Goal: Contribute content: Contribute content

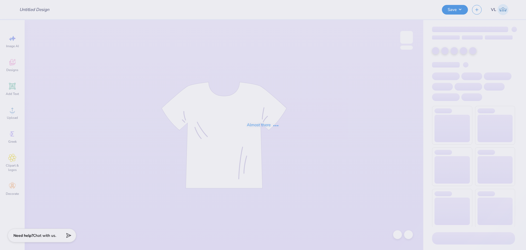
type input "Rush Shirts for Sigma Alpha Epsilon"
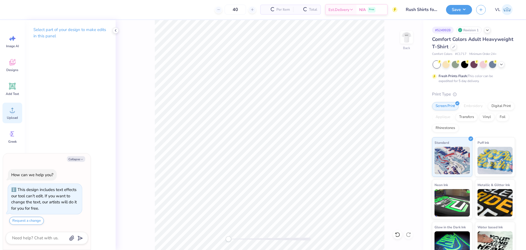
click at [12, 119] on span "Upload" at bounding box center [12, 117] width 11 height 4
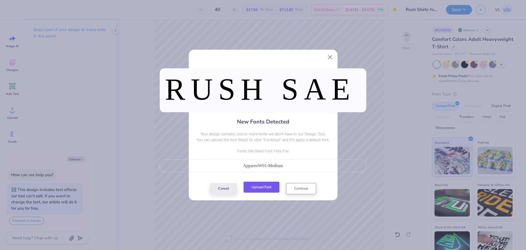
click at [253, 185] on button "Upload Font" at bounding box center [262, 186] width 36 height 11
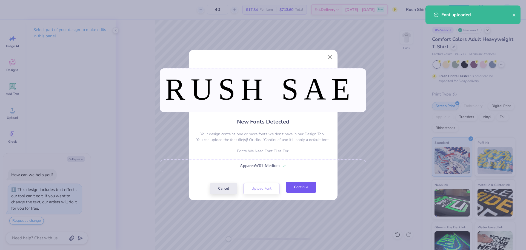
click at [302, 186] on button "Continue" at bounding box center [301, 186] width 30 height 11
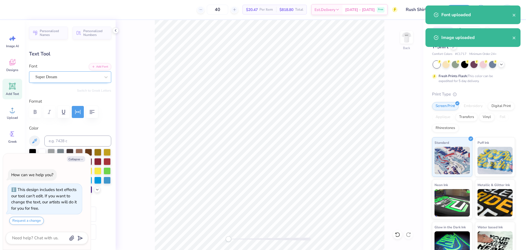
click at [50, 79] on div "Super Dream" at bounding box center [68, 77] width 66 height 8
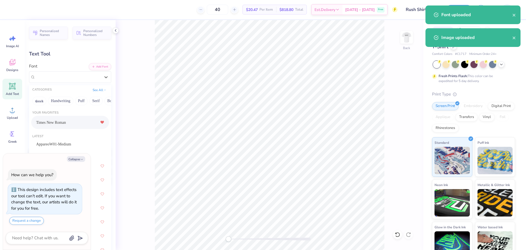
click at [68, 120] on div "Times New Roman" at bounding box center [70, 122] width 68 height 10
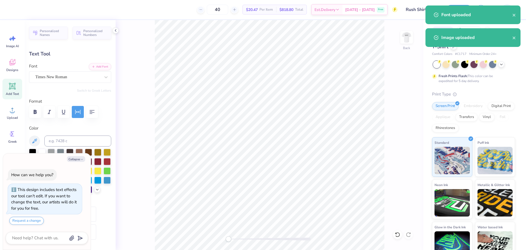
click at [68, 120] on div "Personalized Names Personalized Numbers Text Tool Add Font Font Times New Roman…" at bounding box center [70, 135] width 91 height 230
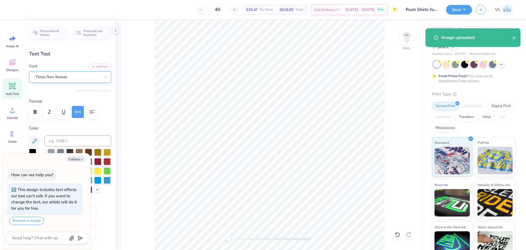
click at [55, 78] on div "Times New Roman" at bounding box center [68, 77] width 66 height 8
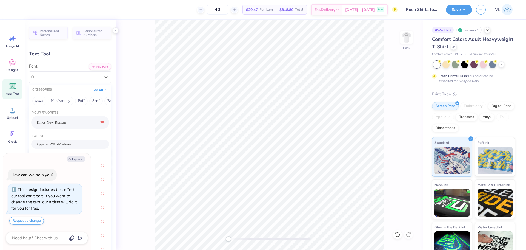
click at [58, 142] on span "AppareoW01-Medium" at bounding box center [53, 144] width 35 height 6
type textarea "x"
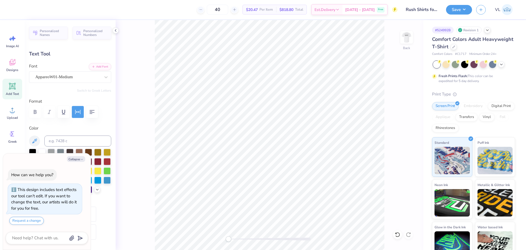
click at [81, 112] on button "button" at bounding box center [78, 112] width 12 height 12
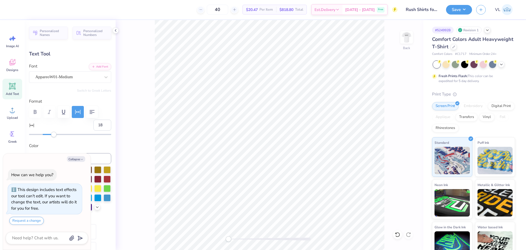
drag, startPoint x: 99, startPoint y: 125, endPoint x: 68, endPoint y: 118, distance: 31.3
click at [68, 118] on div "Format 18" at bounding box center [70, 117] width 82 height 39
type input "25"
type textarea "x"
type input "1.49"
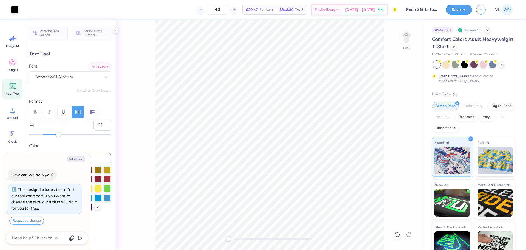
type input "11.92"
click at [73, 159] on button "Collapse" at bounding box center [76, 159] width 18 height 6
type textarea "x"
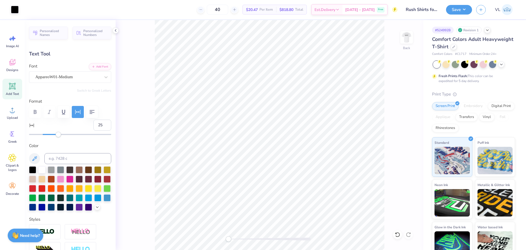
type input "4.23"
type input "9.75"
type input "1.02"
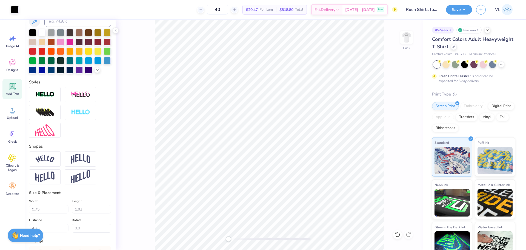
scroll to position [230, 0]
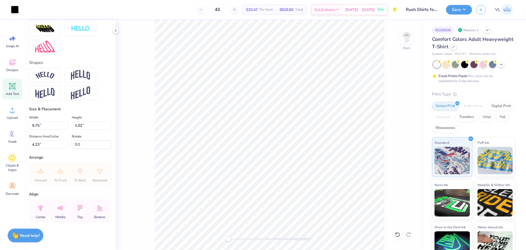
type input "3.21"
click at [40, 129] on input "9.75" at bounding box center [48, 125] width 39 height 8
type input "8"
type input "9.00"
type input "0.95"
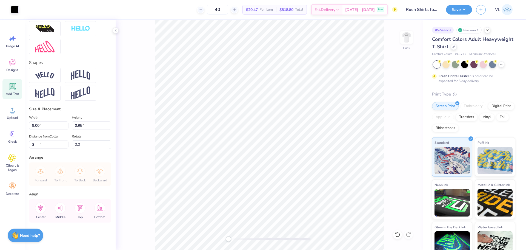
type input "3.00"
click at [405, 31] on img at bounding box center [407, 37] width 22 height 22
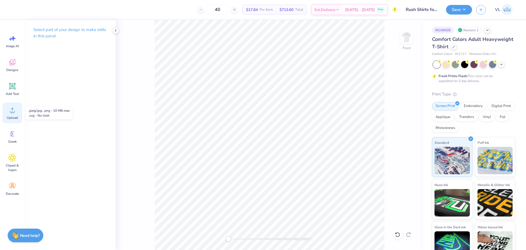
click at [12, 117] on span "Upload" at bounding box center [12, 117] width 11 height 4
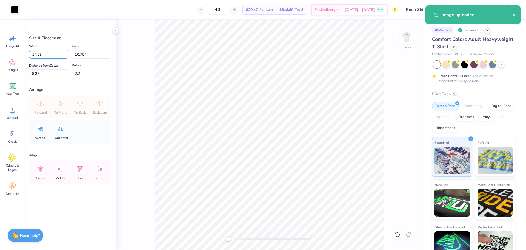
click at [44, 56] on input "14.53" at bounding box center [48, 54] width 39 height 8
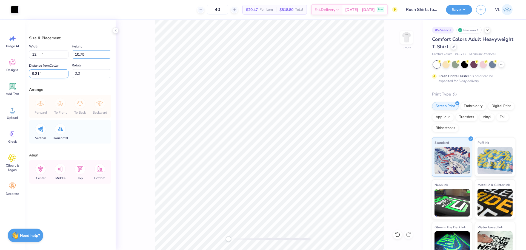
type input "12.00"
type input "8.88"
click at [42, 74] on input "9.31" at bounding box center [48, 73] width 39 height 8
drag, startPoint x: 39, startPoint y: 73, endPoint x: 6, endPoint y: 73, distance: 33.1
click at [6, 73] on div "Art colors 40 $20.47 Per Item $818.80 Total Est. Delivery [DATE] - [DATE] Free …" at bounding box center [263, 125] width 526 height 250
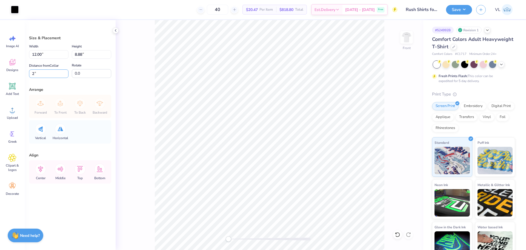
type input "2"
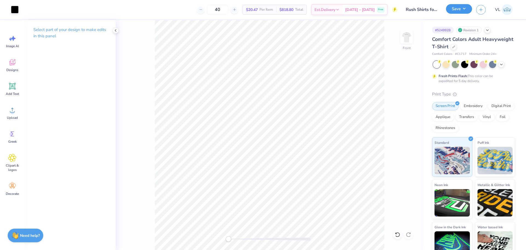
click at [453, 11] on button "Save" at bounding box center [459, 9] width 26 height 10
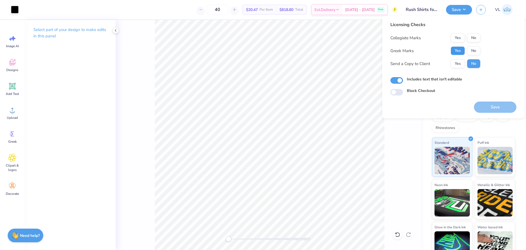
click at [462, 53] on button "Yes" at bounding box center [458, 50] width 14 height 9
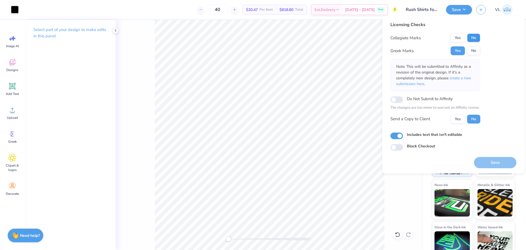
click at [473, 40] on button "No" at bounding box center [473, 37] width 13 height 9
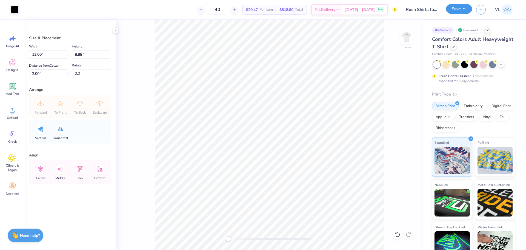
click at [457, 12] on button "Save" at bounding box center [459, 9] width 26 height 10
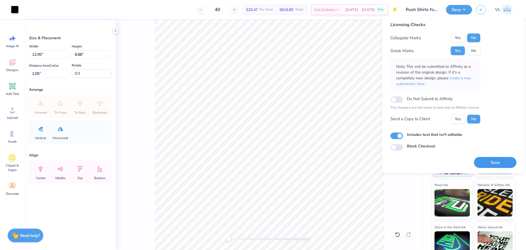
click at [491, 160] on button "Save" at bounding box center [495, 162] width 42 height 11
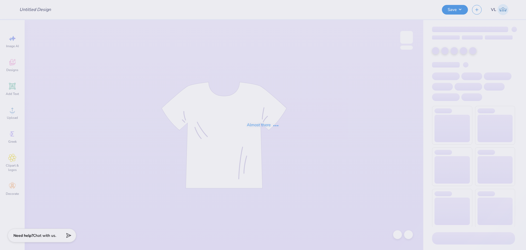
type input "Delt Fall 25 rush shirts"
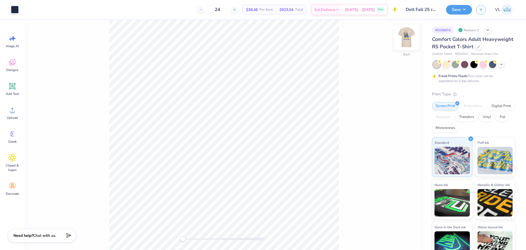
click at [405, 37] on img at bounding box center [407, 37] width 22 height 22
click at [477, 120] on div "Transfers" at bounding box center [467, 116] width 22 height 8
